Goal: Information Seeking & Learning: Understand process/instructions

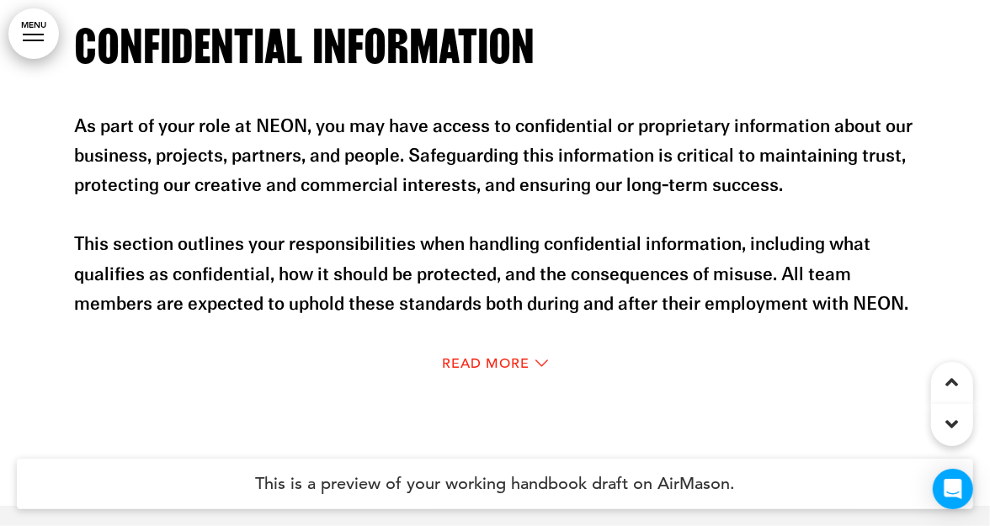
scroll to position [8074, 0]
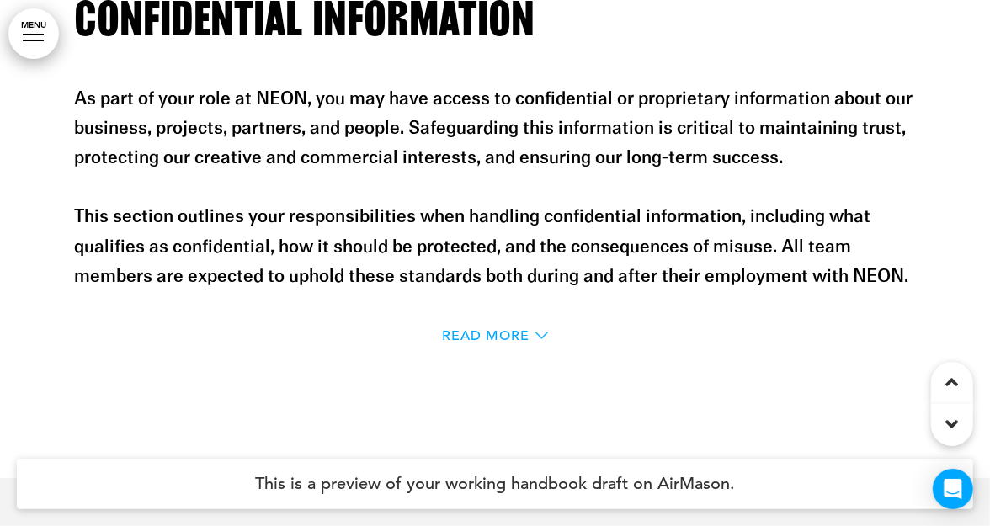
click at [523, 338] on span "Read More" at bounding box center [486, 335] width 88 height 13
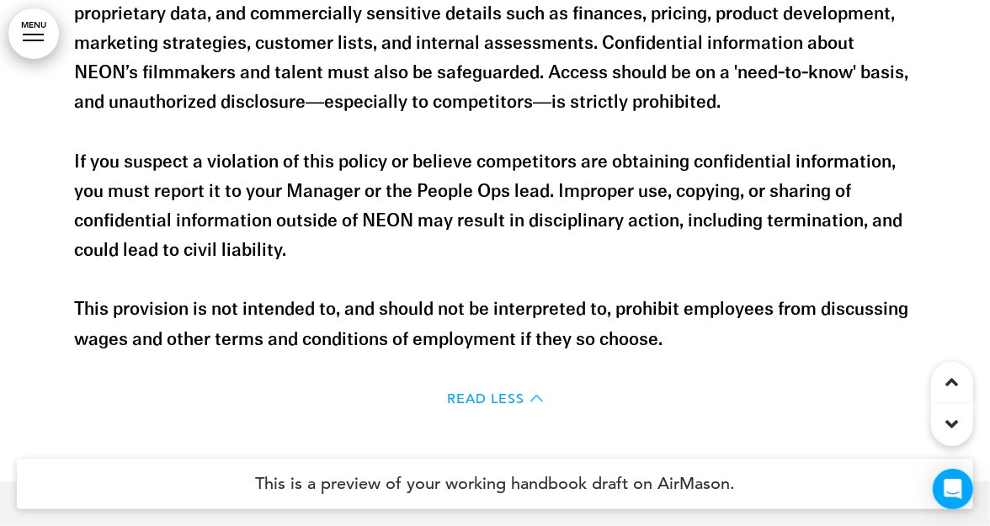
scroll to position [8401, 0]
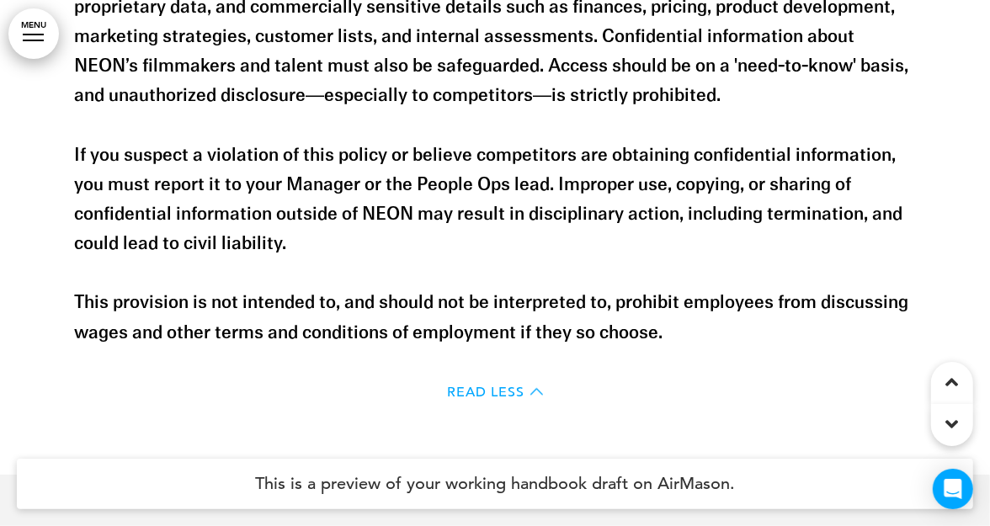
click at [510, 398] on span "Read Less" at bounding box center [485, 392] width 77 height 13
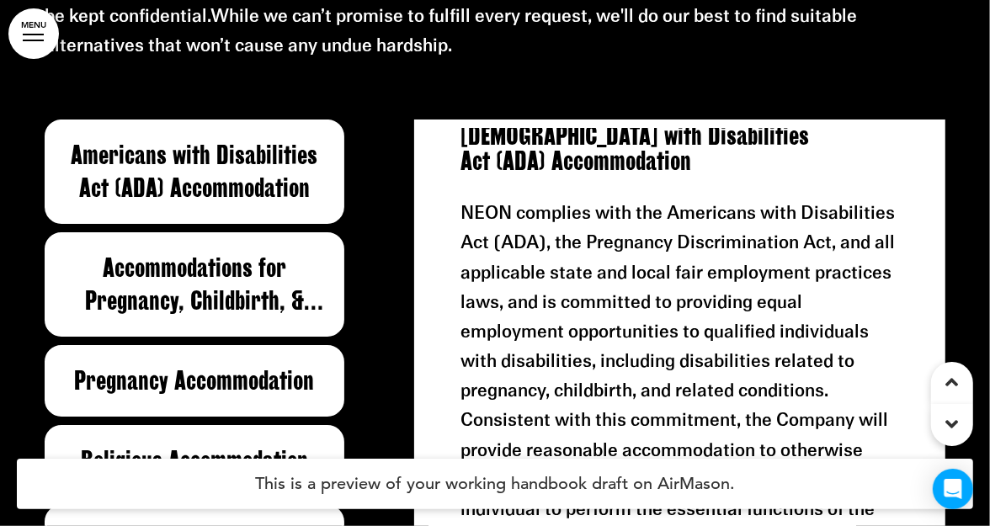
scroll to position [23, 0]
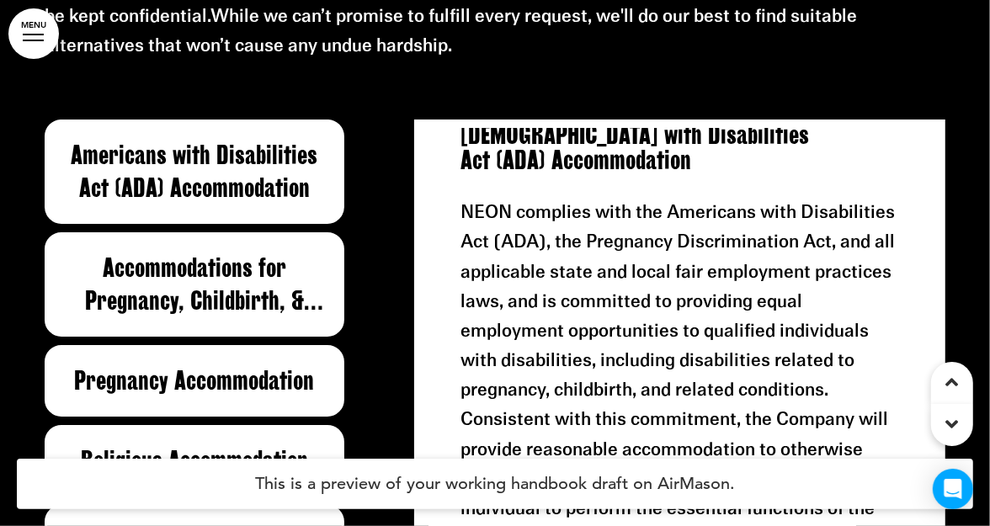
click at [292, 387] on h6 "Pregnancy Accommodation" at bounding box center [194, 381] width 261 height 33
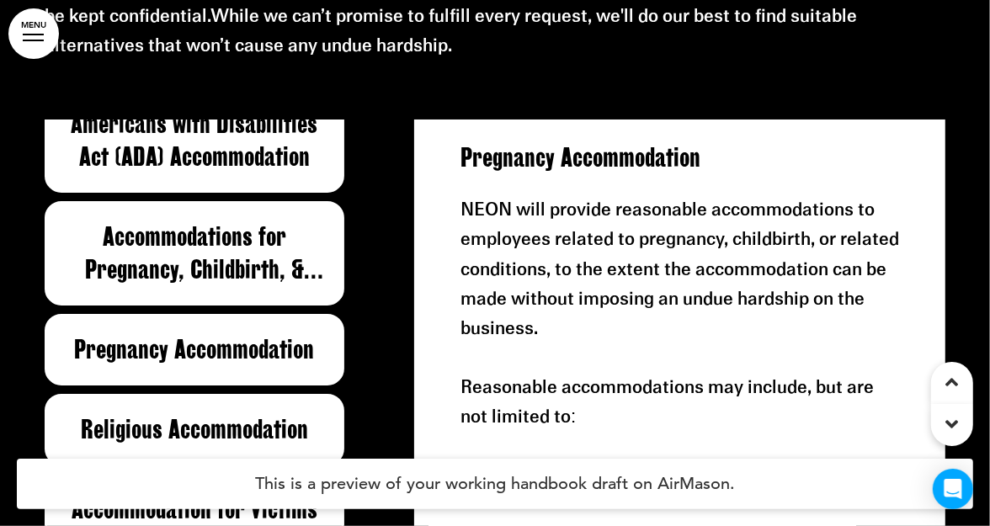
scroll to position [53, 0]
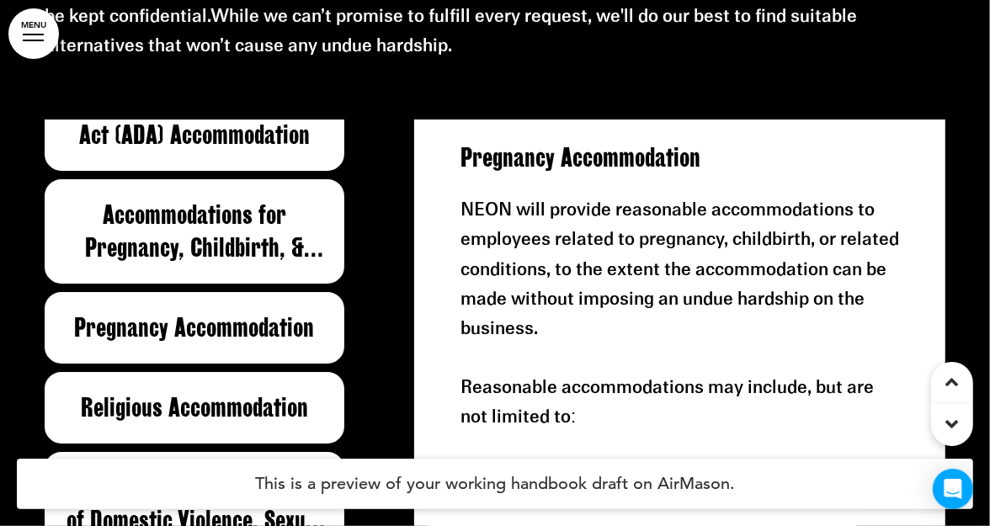
click at [292, 387] on div "Religious Accommodation" at bounding box center [195, 408] width 300 height 72
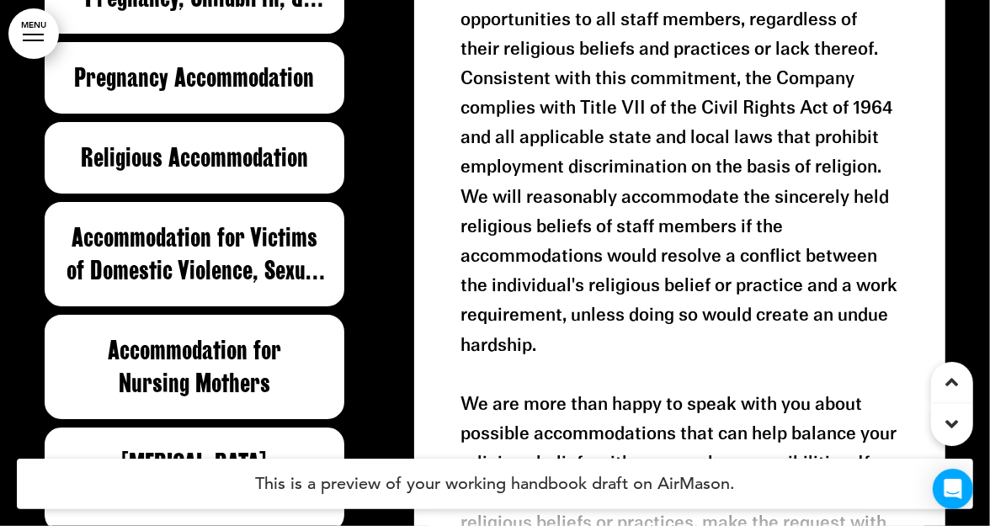
scroll to position [10242, 0]
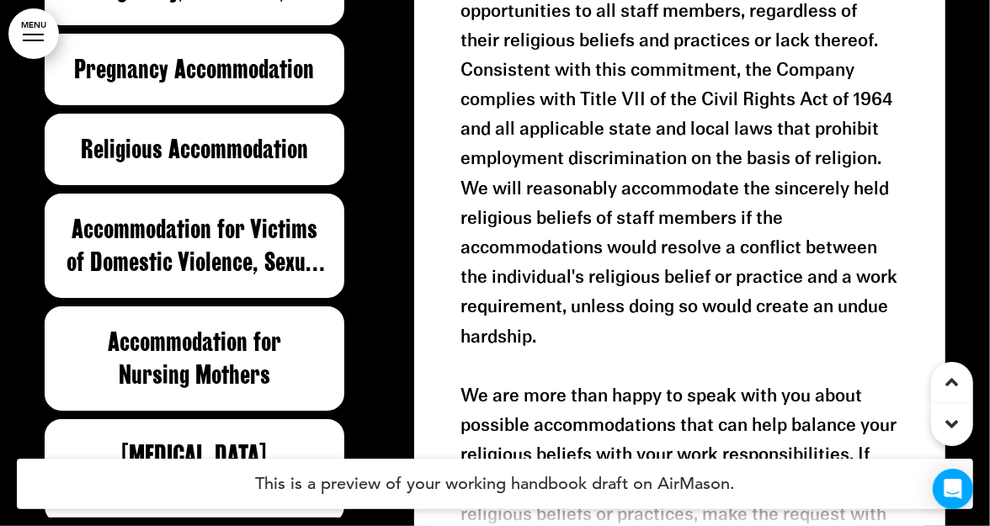
click at [270, 352] on h6 "Accommodation for Nursing Mothers" at bounding box center [194, 359] width 261 height 66
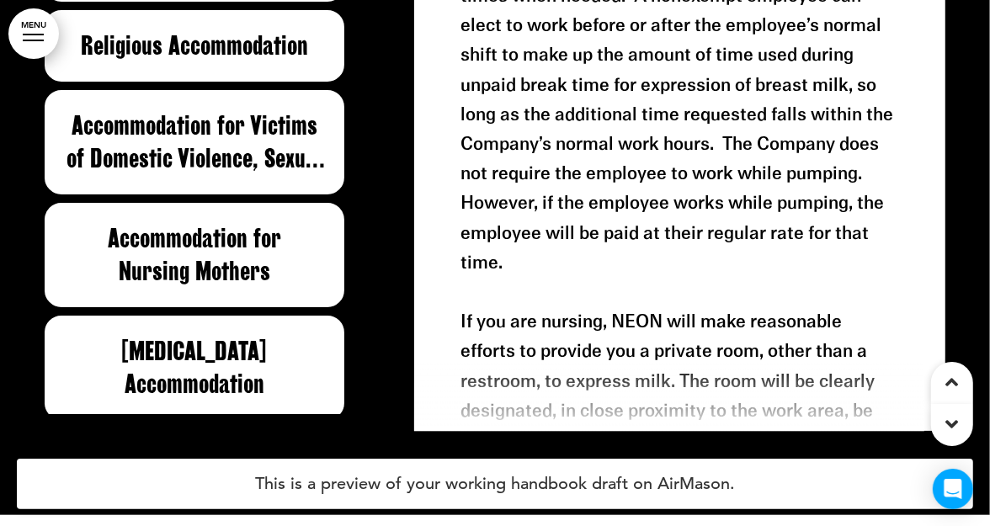
scroll to position [10352, 0]
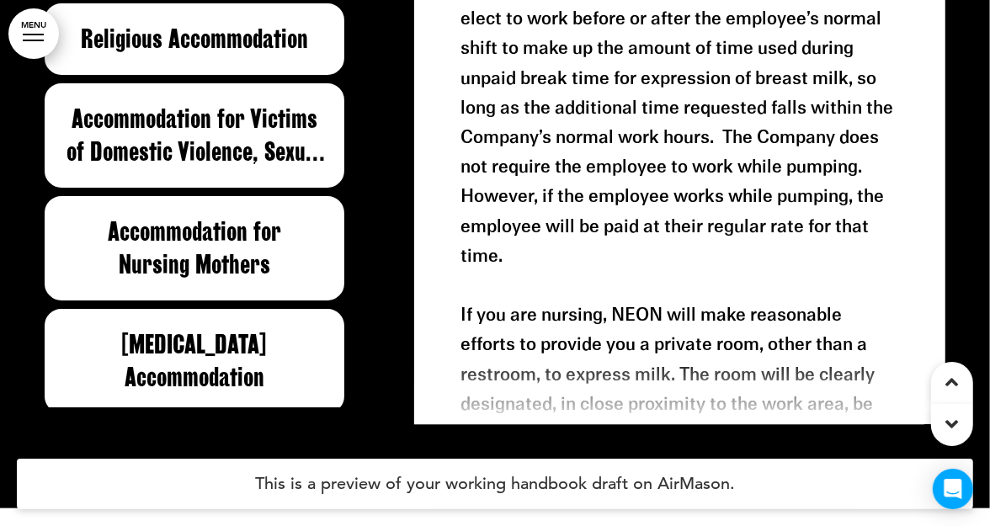
click at [262, 348] on h6 "[MEDICAL_DATA] Accommodation" at bounding box center [194, 361] width 261 height 66
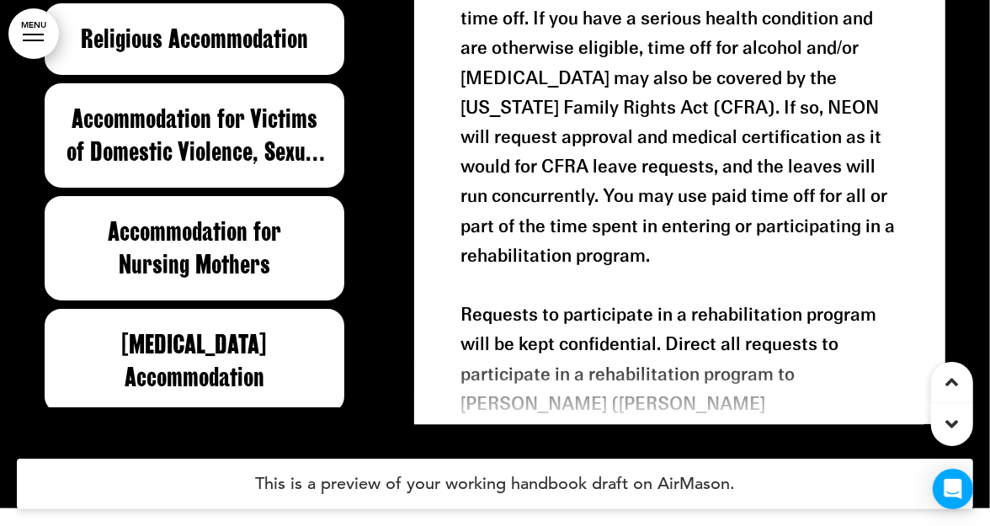
click at [238, 280] on div "Accommodation for Nursing Mothers" at bounding box center [195, 248] width 300 height 104
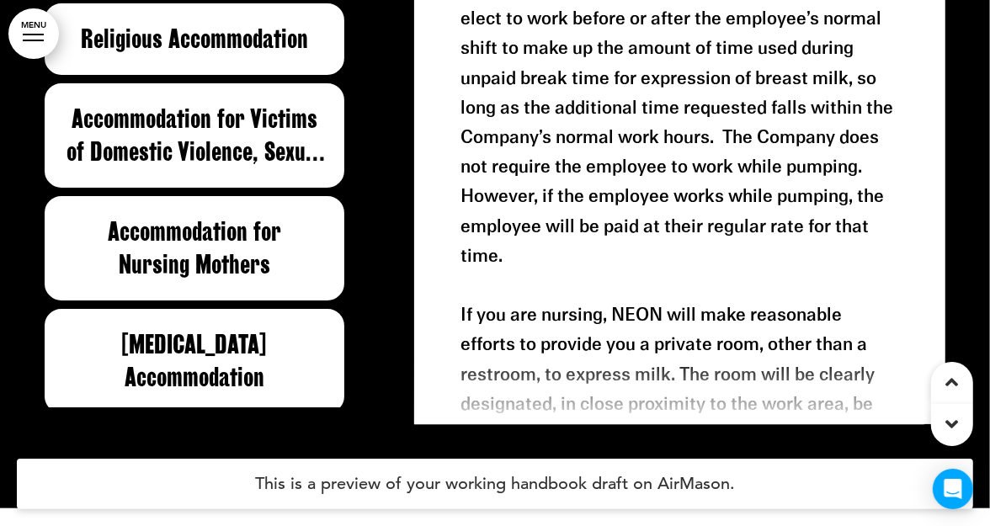
click at [246, 339] on h6 "[MEDICAL_DATA] Accommodation" at bounding box center [194, 361] width 261 height 66
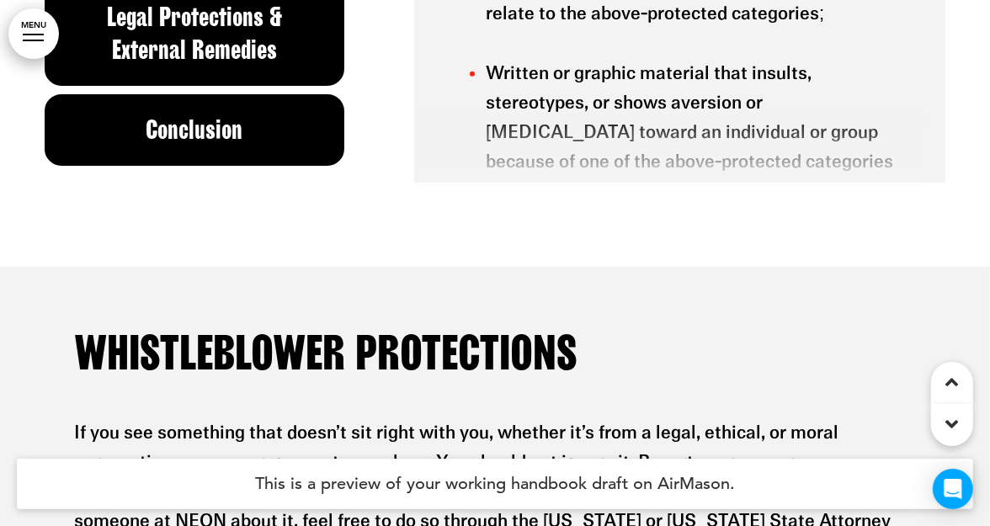
scroll to position [11805, 0]
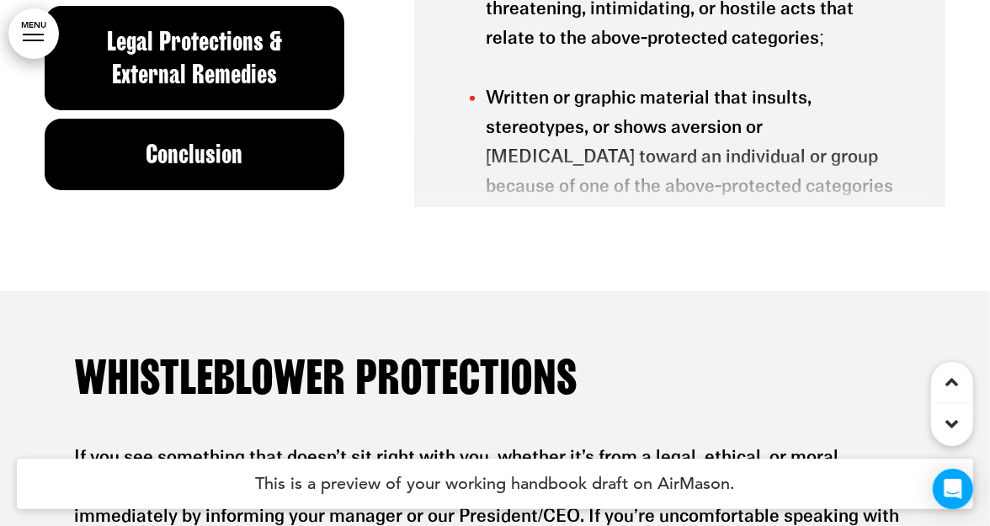
click at [239, 174] on div "Conclusion" at bounding box center [195, 155] width 300 height 72
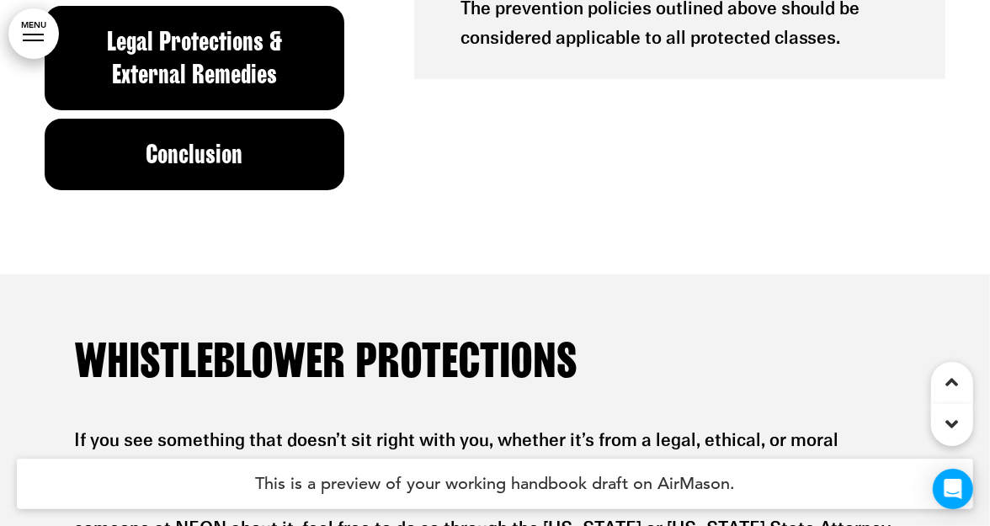
click at [233, 49] on h6 "Legal Protections & External Remedies" at bounding box center [194, 58] width 261 height 66
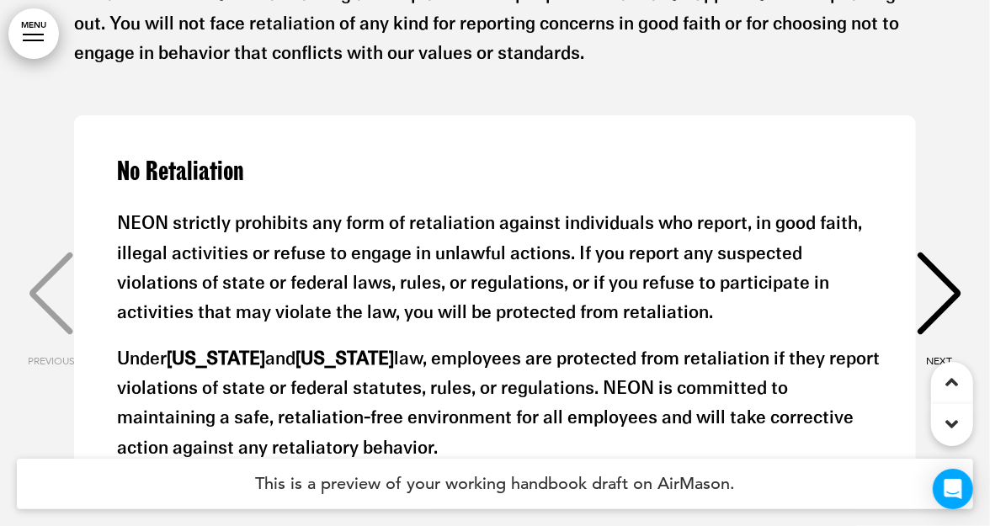
scroll to position [12457, 0]
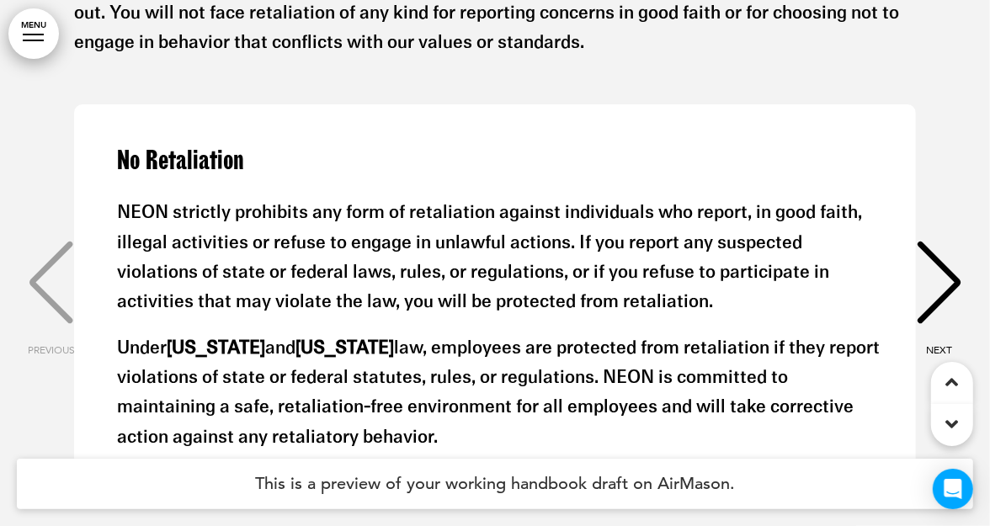
click at [934, 274] on div "NEXT" at bounding box center [939, 298] width 51 height 84
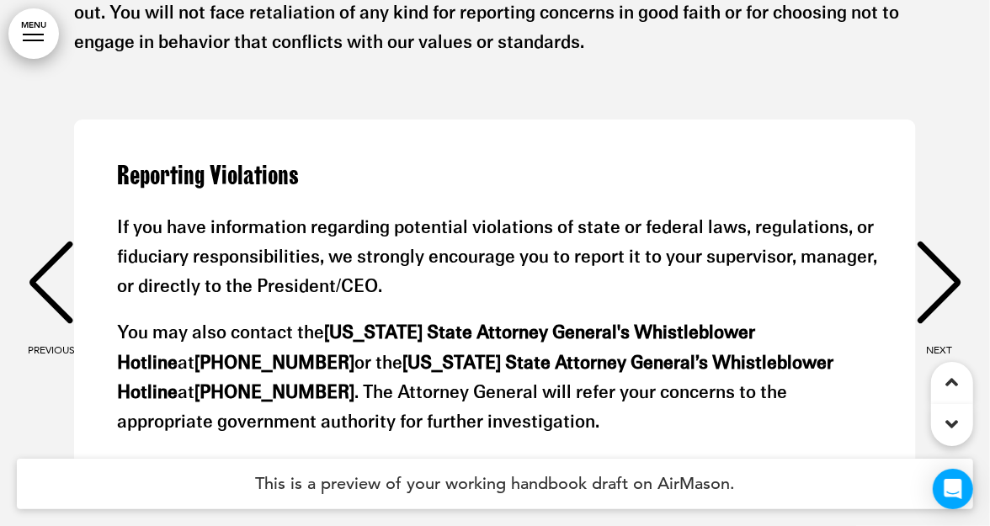
click at [935, 274] on div "NEXT" at bounding box center [939, 298] width 51 height 84
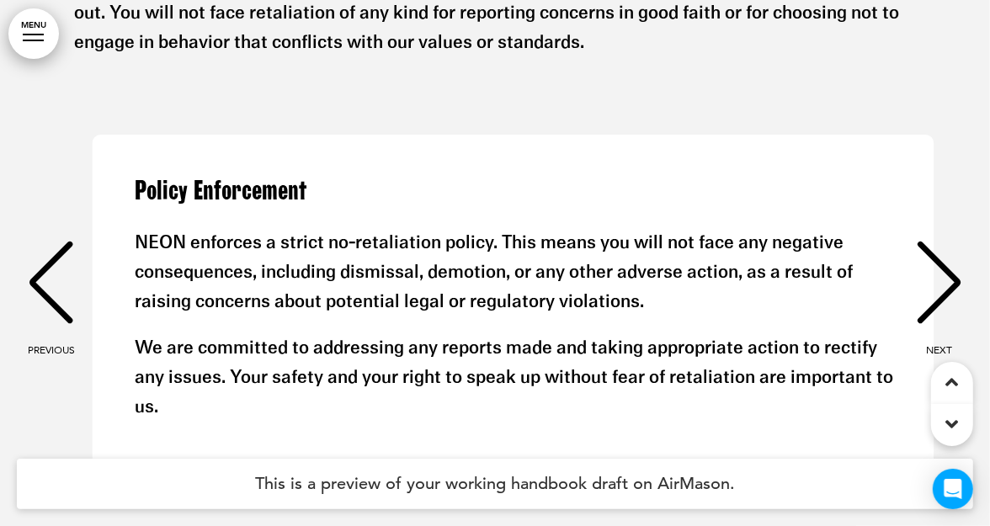
scroll to position [0, 1930]
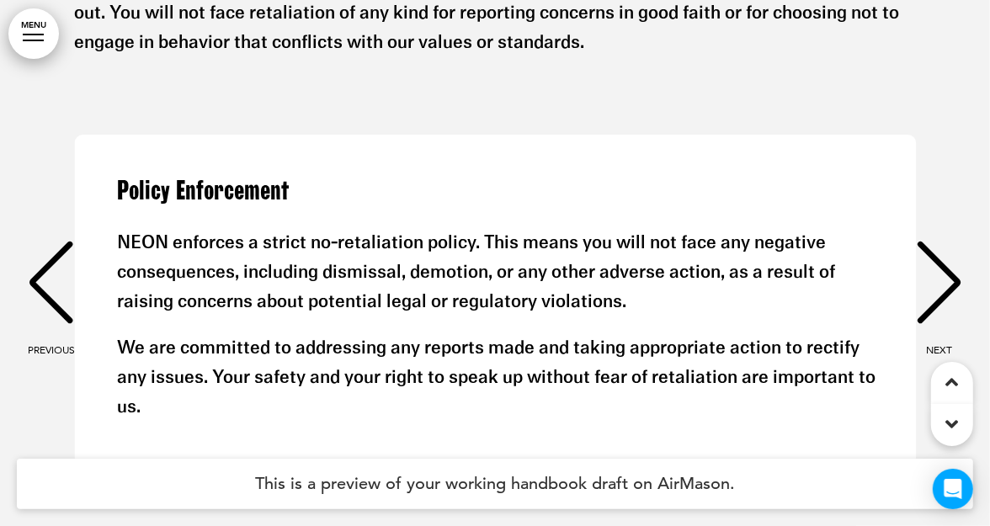
click at [936, 274] on div "NEXT" at bounding box center [939, 298] width 51 height 84
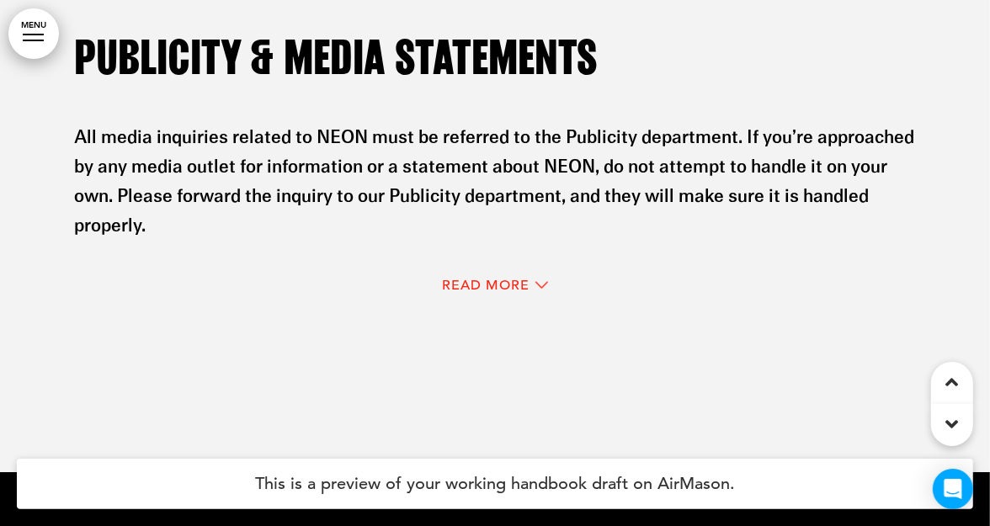
scroll to position [19275, 0]
